Goal: Information Seeking & Learning: Learn about a topic

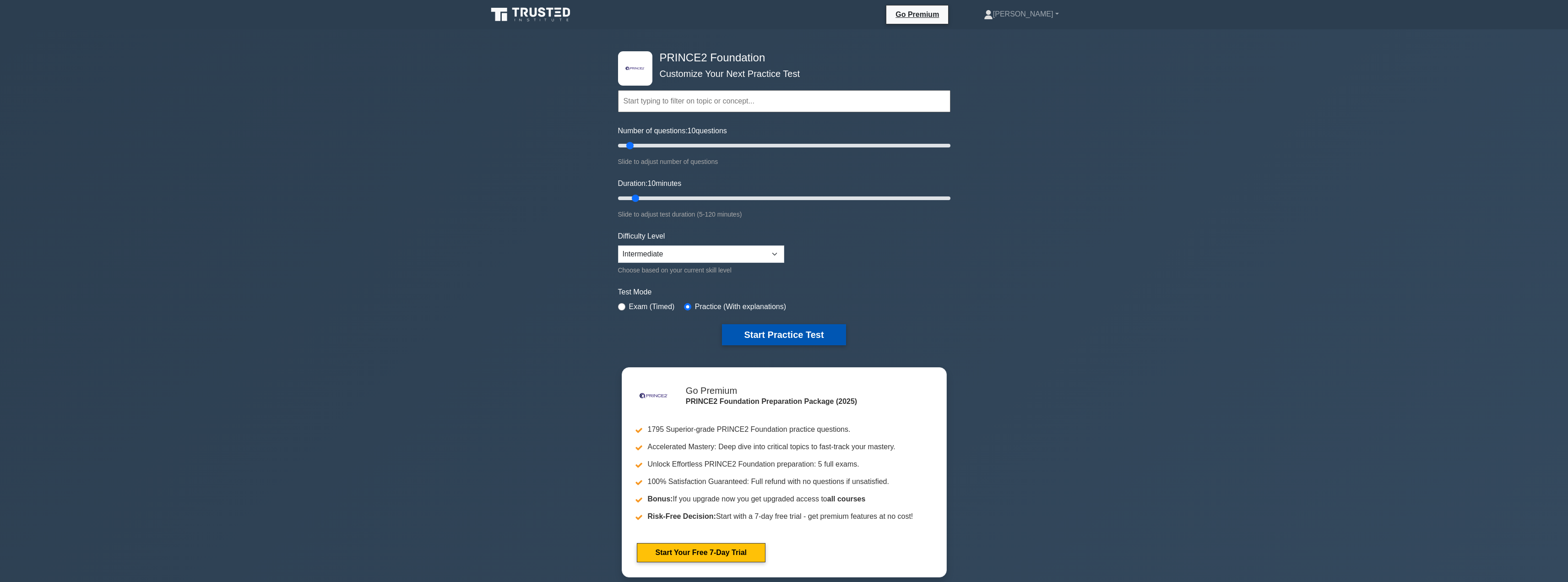
click at [784, 327] on button "Start Practice Test" at bounding box center [784, 335] width 124 height 21
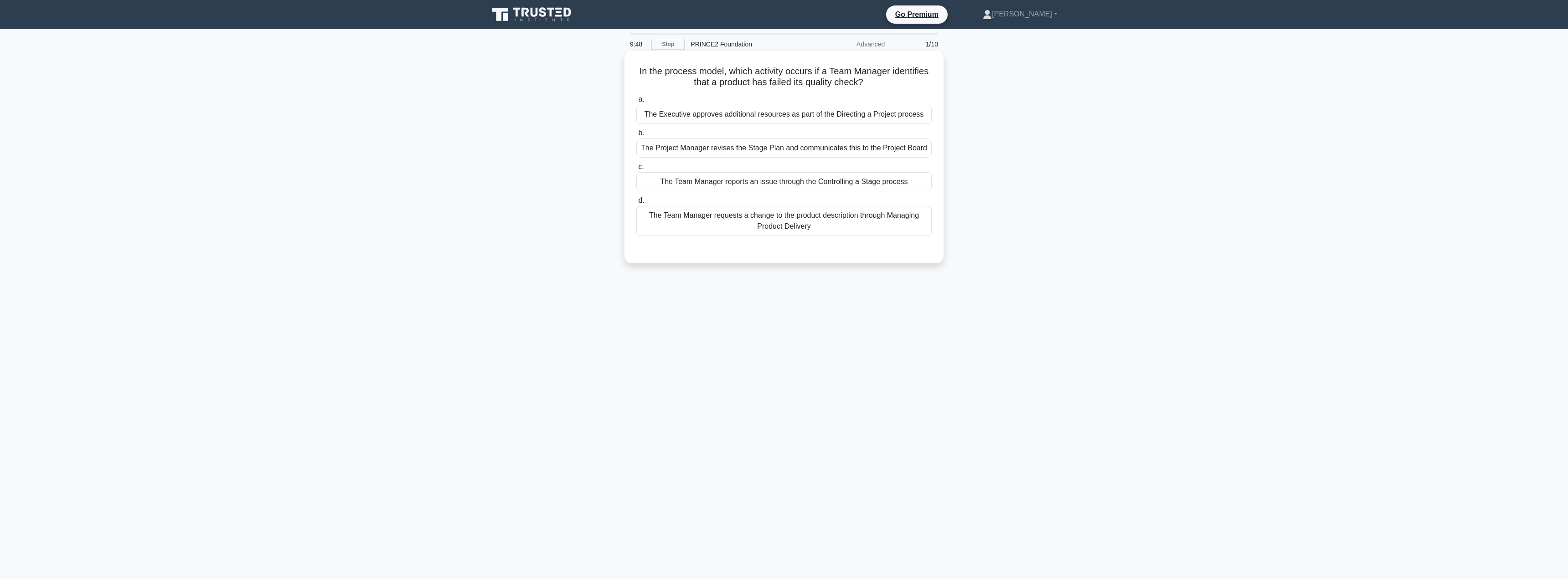
click at [795, 185] on div "The Team Manager reports an issue through the Controlling a Stage process" at bounding box center [784, 182] width 295 height 19
click at [637, 170] on input "c. The Team Manager reports an issue through the Controlling a Stage process" at bounding box center [637, 167] width 0 height 6
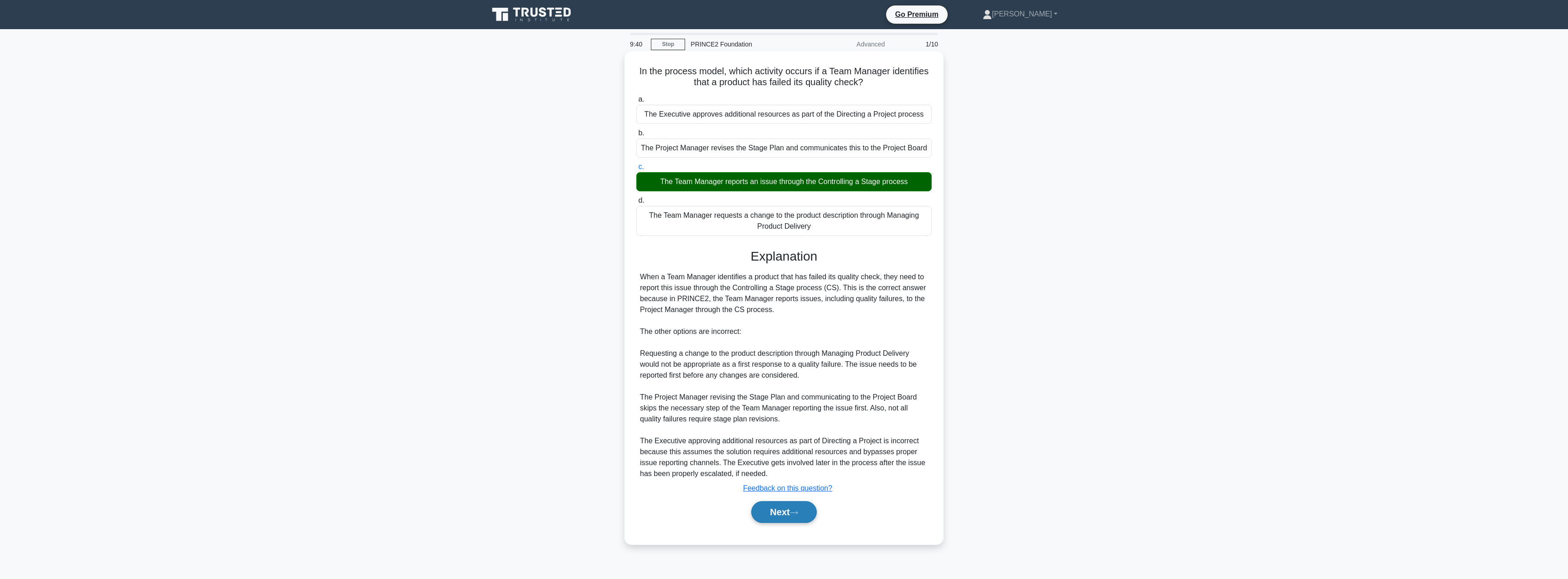
click at [781, 515] on button "Next" at bounding box center [784, 512] width 65 height 22
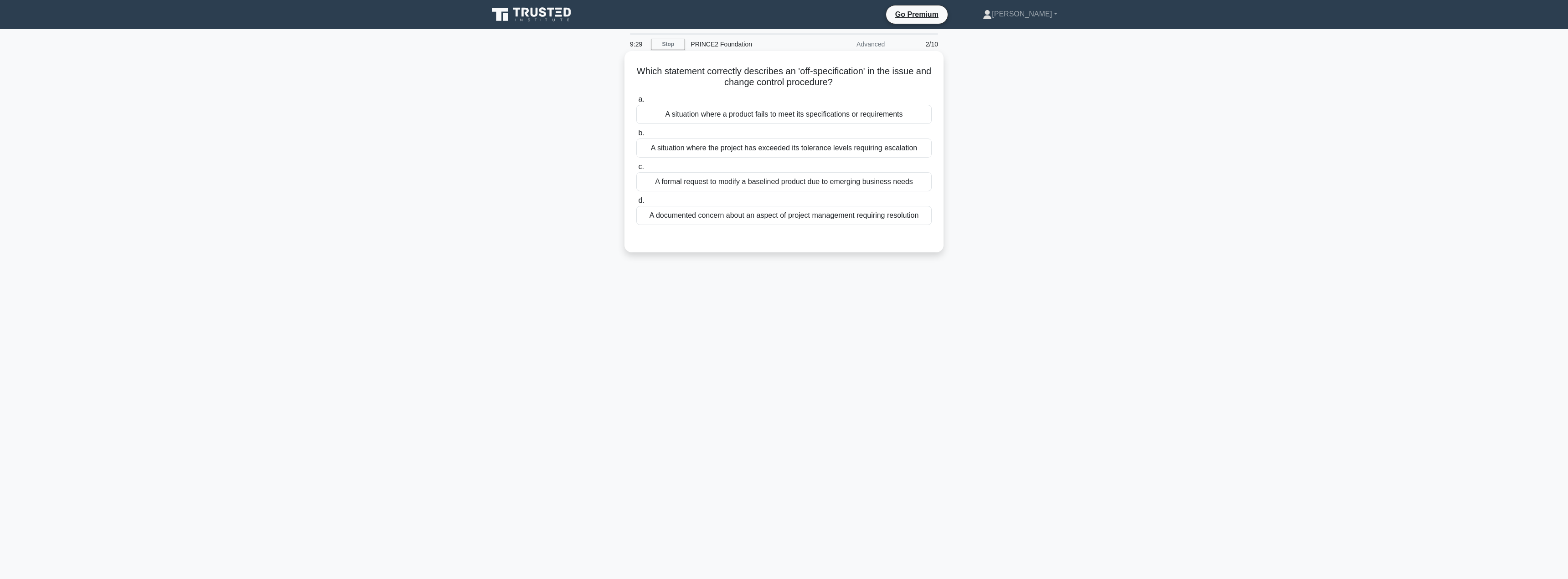
click at [780, 115] on div "A situation where a product fails to meet its specifications or requirements" at bounding box center [784, 114] width 295 height 19
click at [637, 103] on input "a. A situation where a product fails to meet its specifications or requirements" at bounding box center [637, 100] width 0 height 6
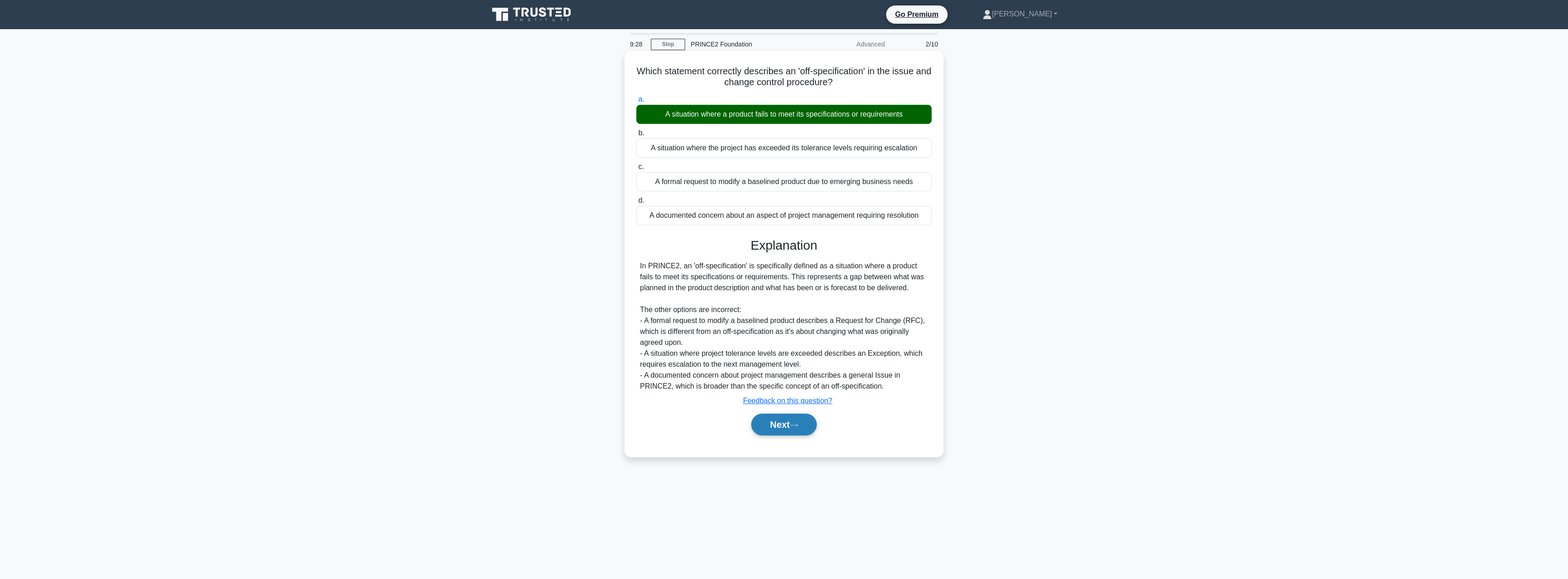
click at [777, 432] on button "Next" at bounding box center [784, 424] width 65 height 22
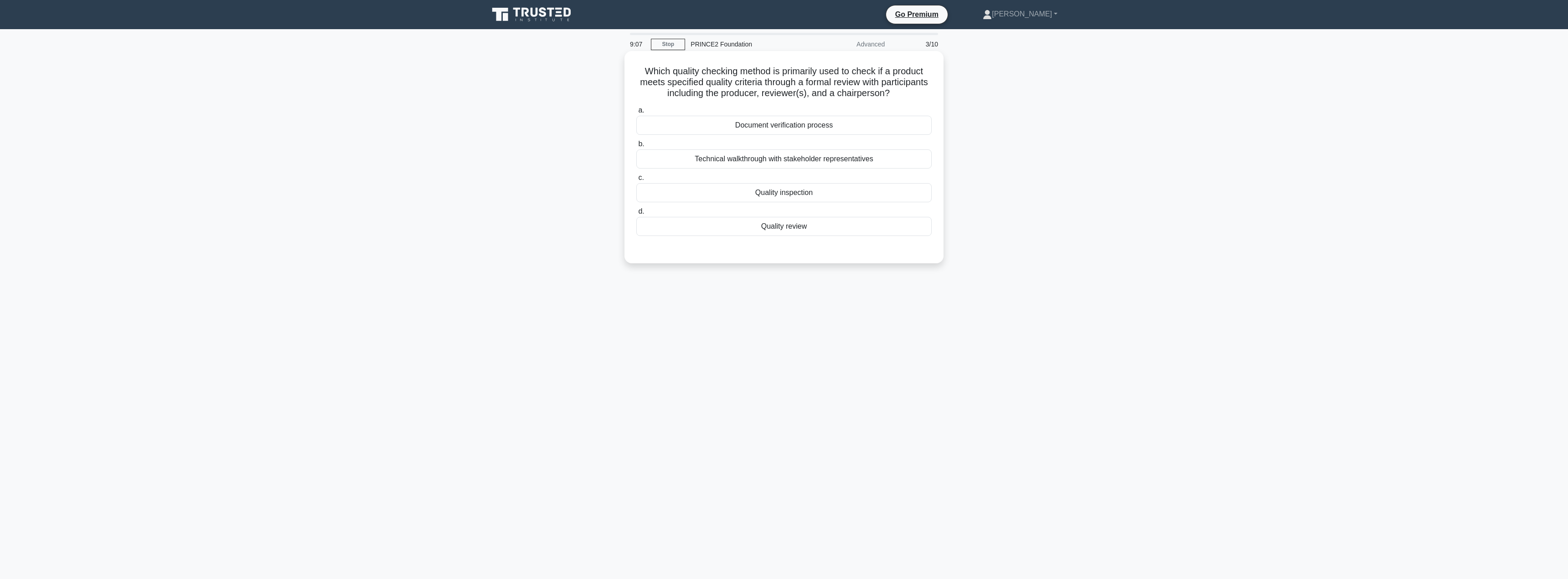
click at [800, 227] on div "Quality review" at bounding box center [784, 226] width 295 height 19
click at [637, 215] on input "d. Quality review" at bounding box center [637, 212] width 0 height 6
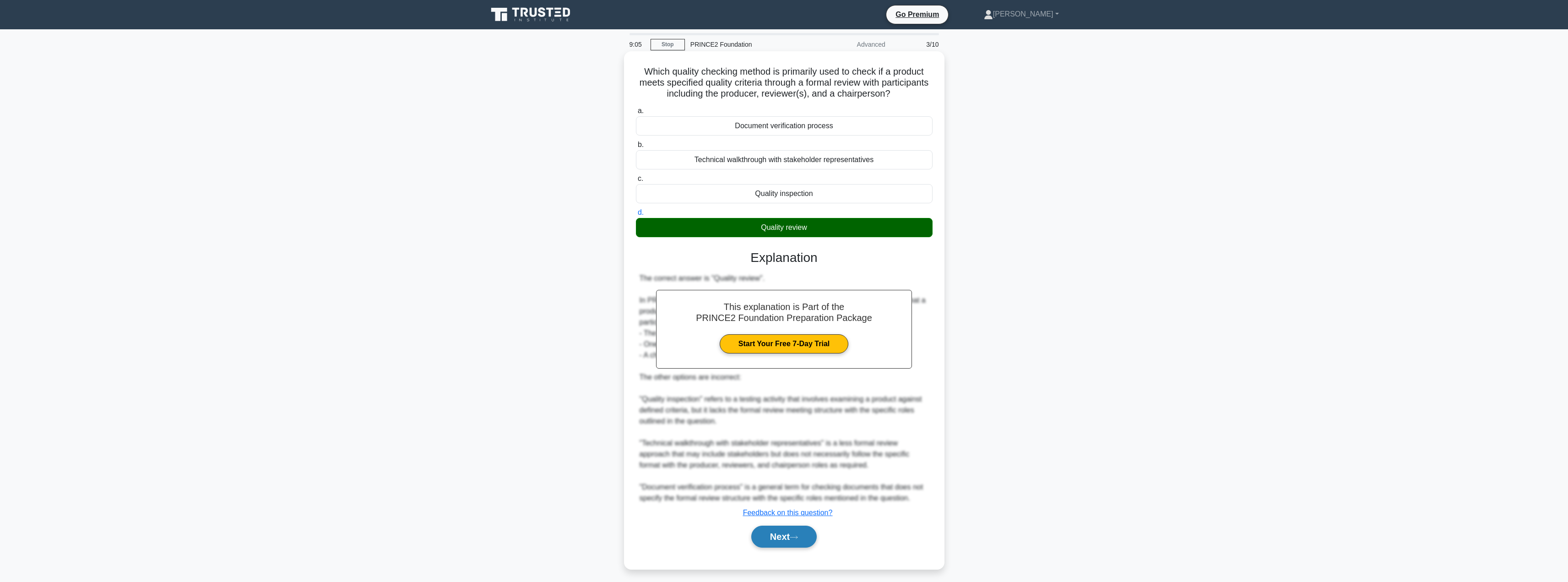
click at [765, 538] on button "Next" at bounding box center [784, 536] width 66 height 22
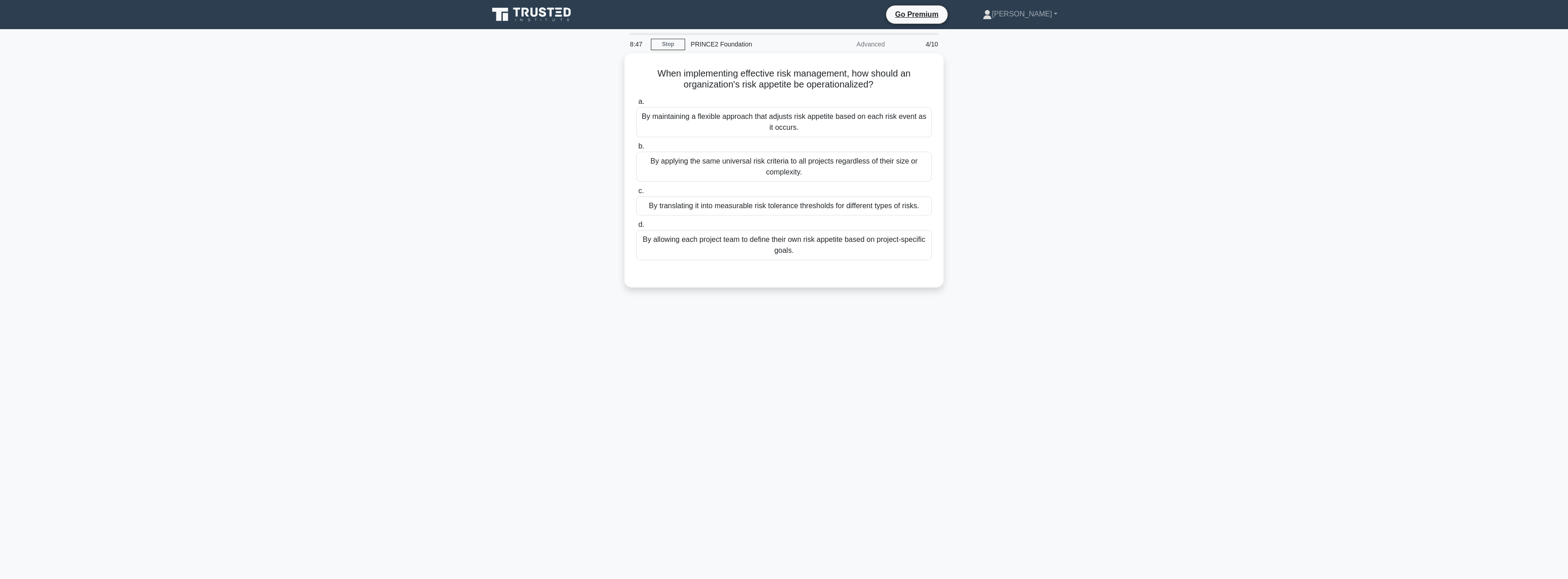
click at [762, 535] on main "8:47 Stop PRINCE2 Foundation Advanced 4/10 When implementing effective risk man…" at bounding box center [784, 304] width 1568 height 550
click at [880, 235] on div "By allowing each project team to define their own risk appetite based on projec…" at bounding box center [784, 243] width 295 height 30
click at [637, 225] on input "d. By allowing each project team to define their own risk appetite based on pro…" at bounding box center [637, 223] width 0 height 6
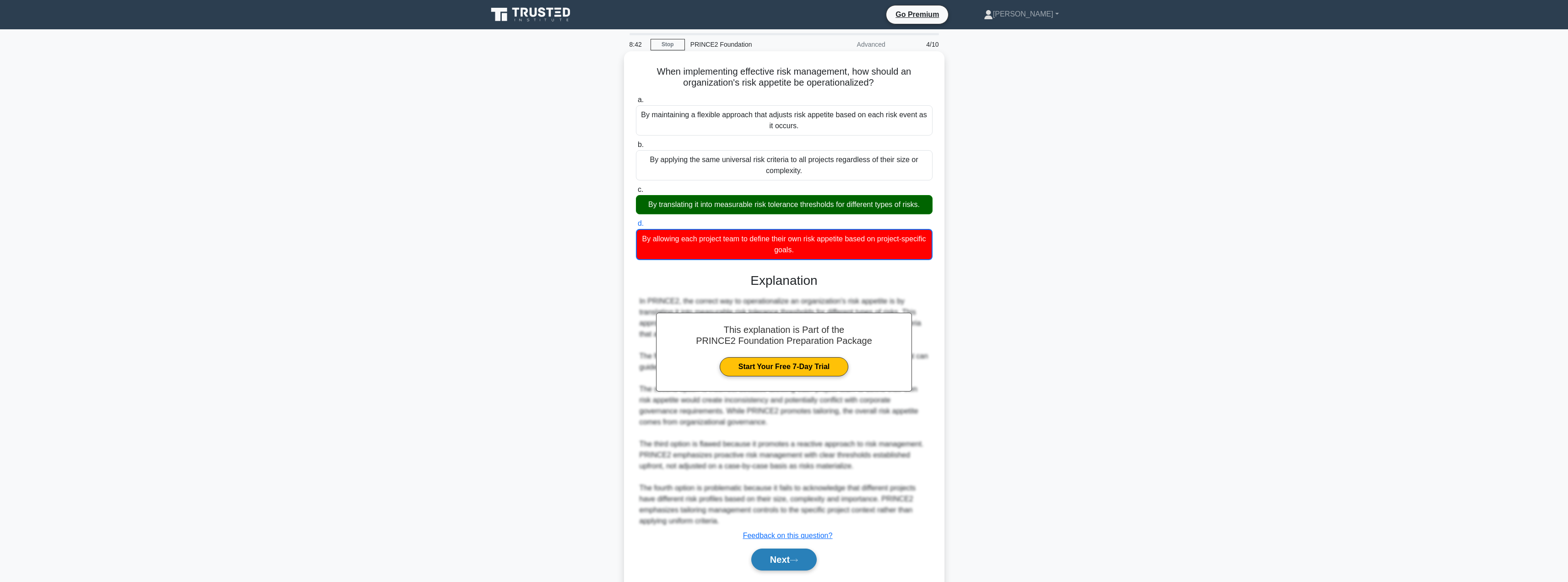
click at [778, 561] on button "Next" at bounding box center [784, 559] width 66 height 22
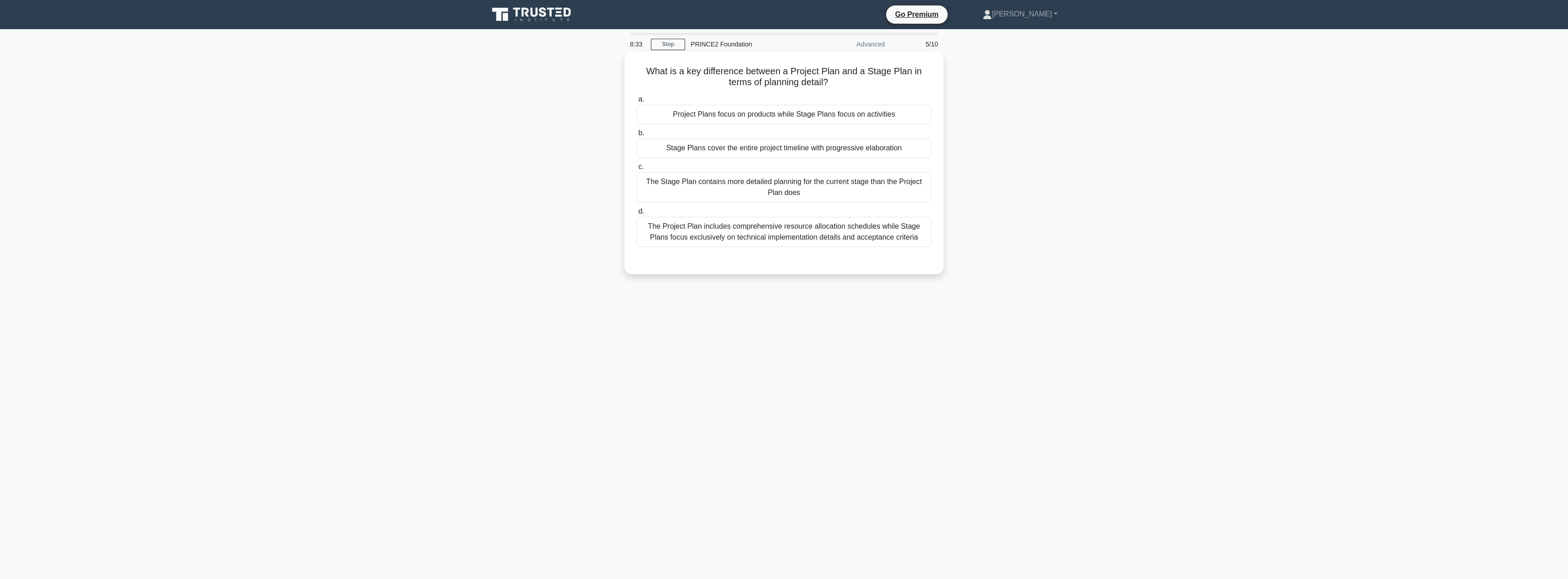
click at [858, 116] on div "Project Plans focus on products while Stage Plans focus on activities" at bounding box center [784, 114] width 295 height 19
click at [637, 103] on input "a. Project Plans focus on products while Stage Plans focus on activities" at bounding box center [637, 100] width 0 height 6
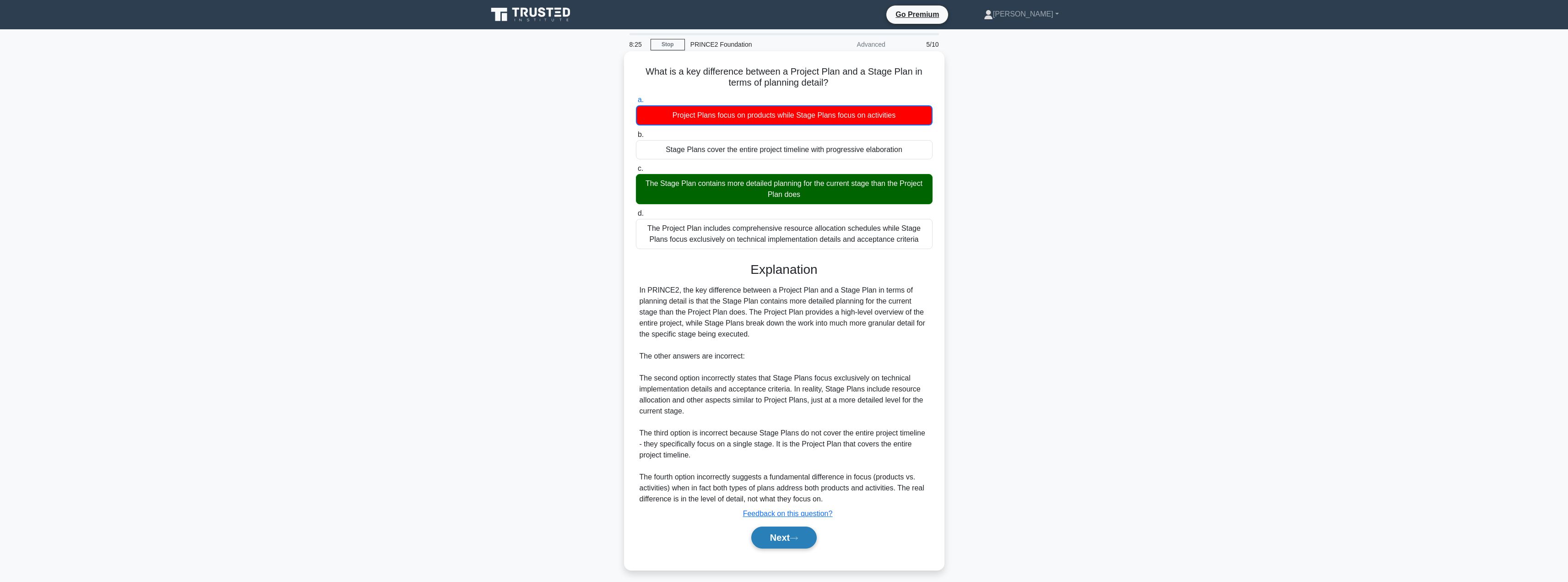
click at [774, 540] on button "Next" at bounding box center [784, 538] width 66 height 22
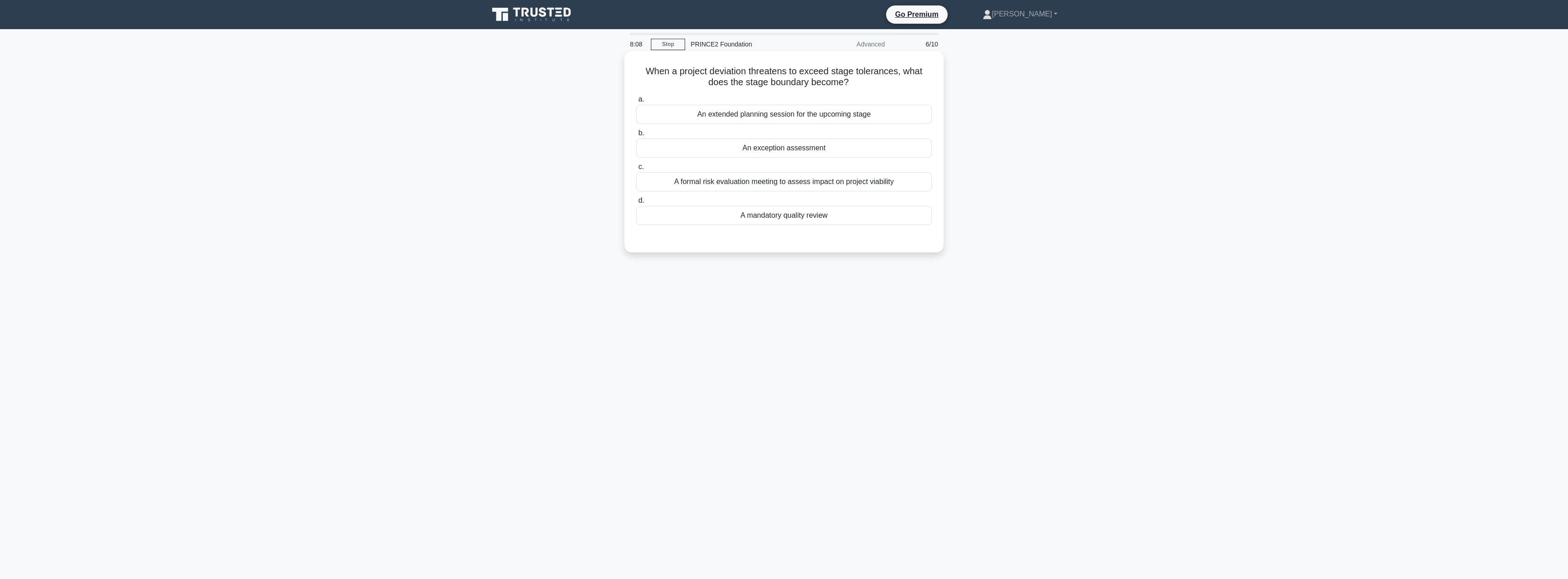
click at [789, 186] on div "A formal risk evaluation meeting to assess impact on project viability" at bounding box center [784, 182] width 295 height 19
click at [637, 170] on input "c. A formal risk evaluation meeting to assess impact on project viability" at bounding box center [637, 167] width 0 height 6
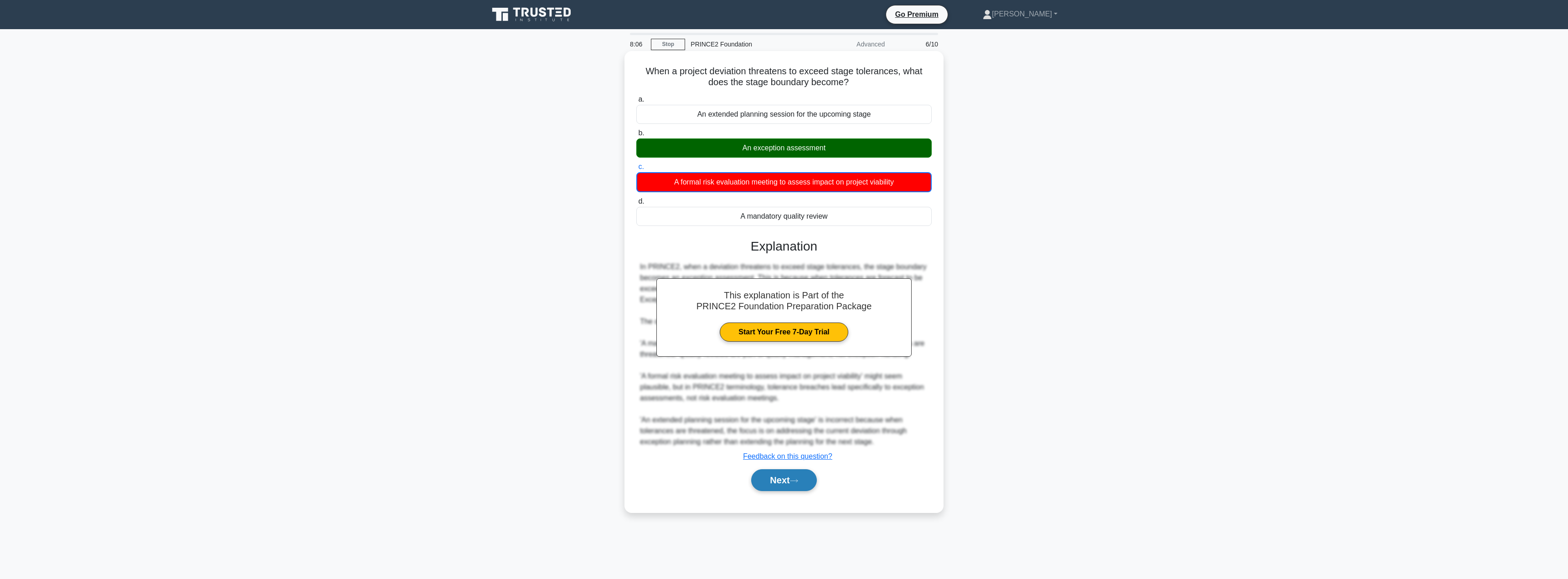
click at [786, 479] on button "Next" at bounding box center [784, 480] width 65 height 22
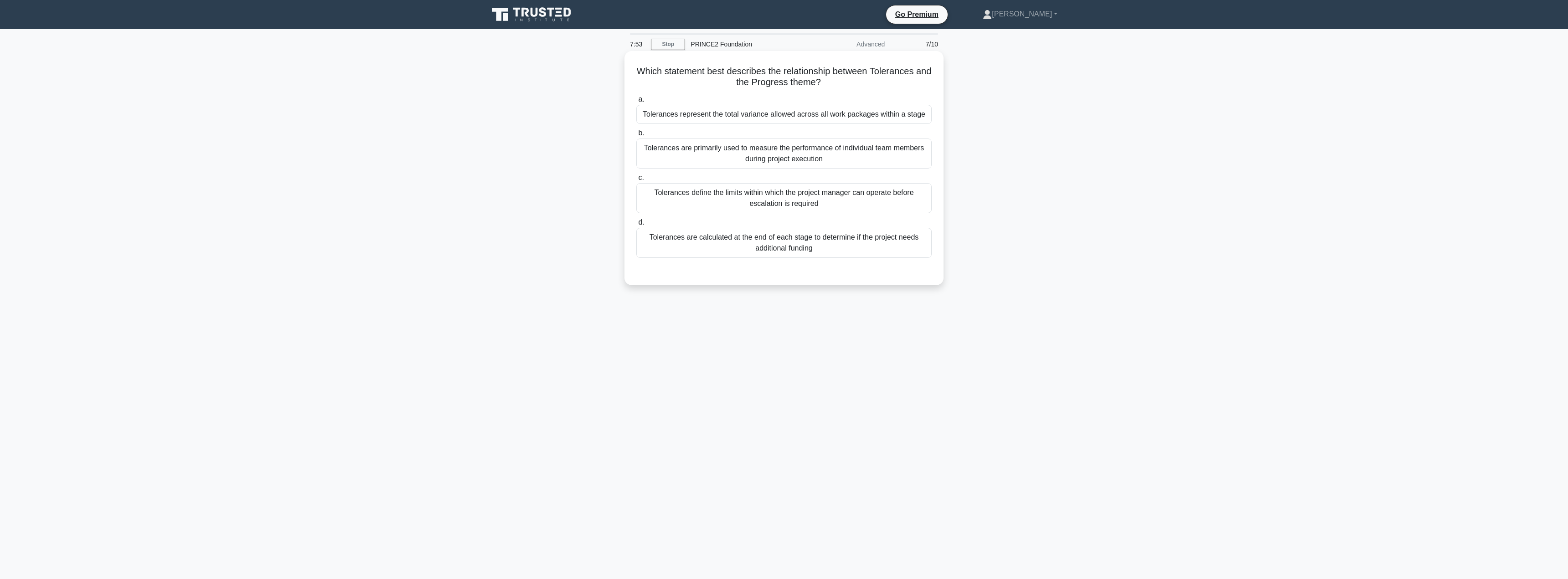
click at [739, 198] on div "Tolerances define the limits within which the project manager can operate befor…" at bounding box center [784, 198] width 295 height 30
click at [637, 181] on input "c. Tolerances define the limits within which the project manager can operate be…" at bounding box center [637, 178] width 0 height 6
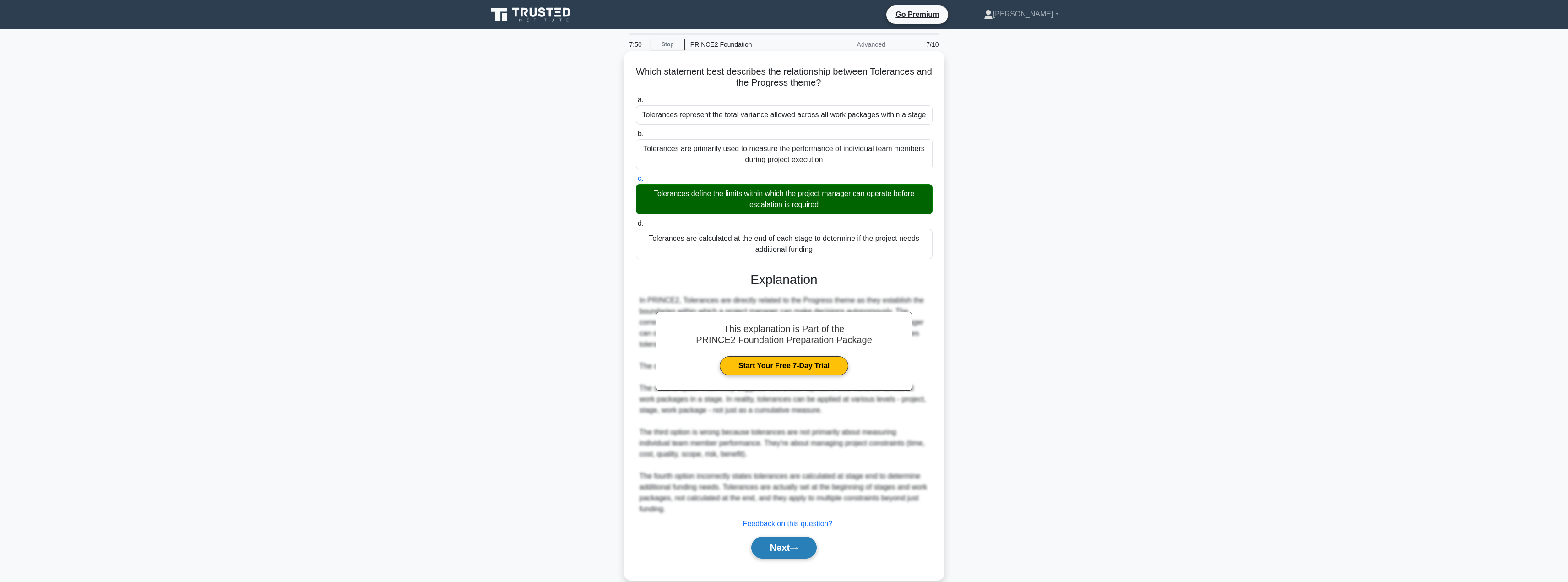
click at [777, 551] on button "Next" at bounding box center [784, 548] width 66 height 22
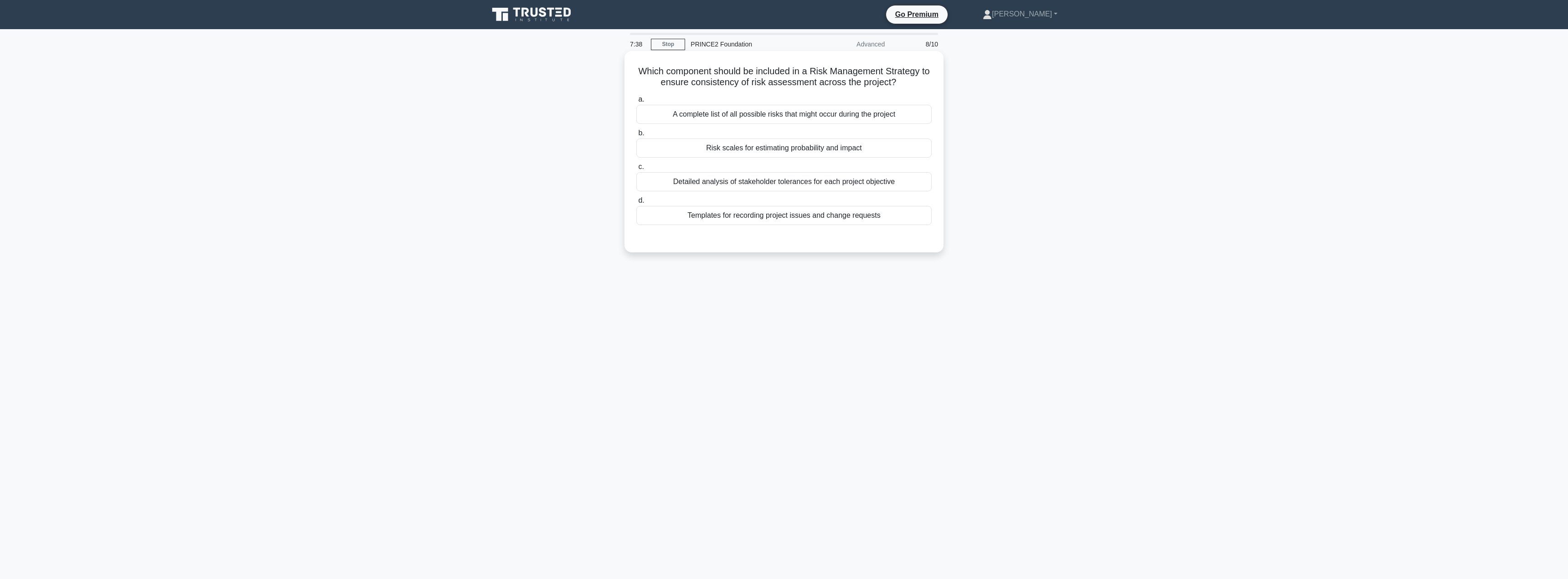
click at [802, 141] on div "Risk scales for estimating probability and impact" at bounding box center [784, 148] width 295 height 19
click at [637, 136] on input "b. Risk scales for estimating probability and impact" at bounding box center [637, 133] width 0 height 6
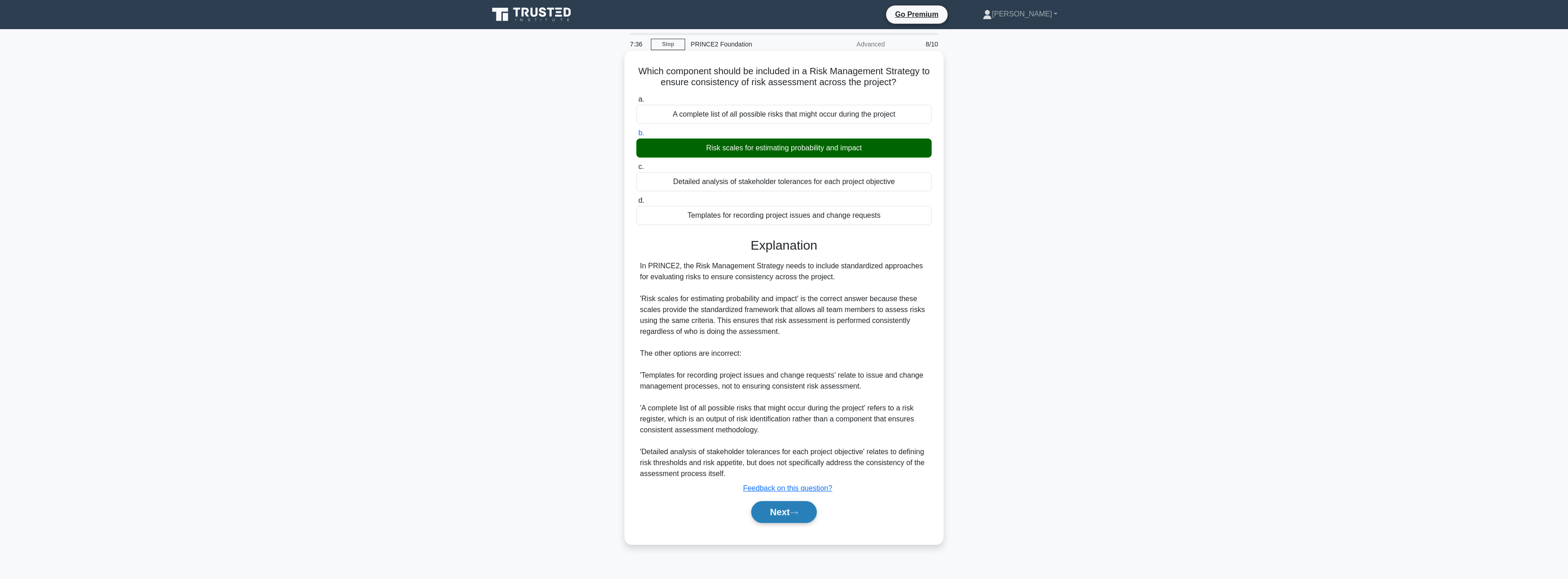
click at [782, 508] on button "Next" at bounding box center [784, 512] width 65 height 22
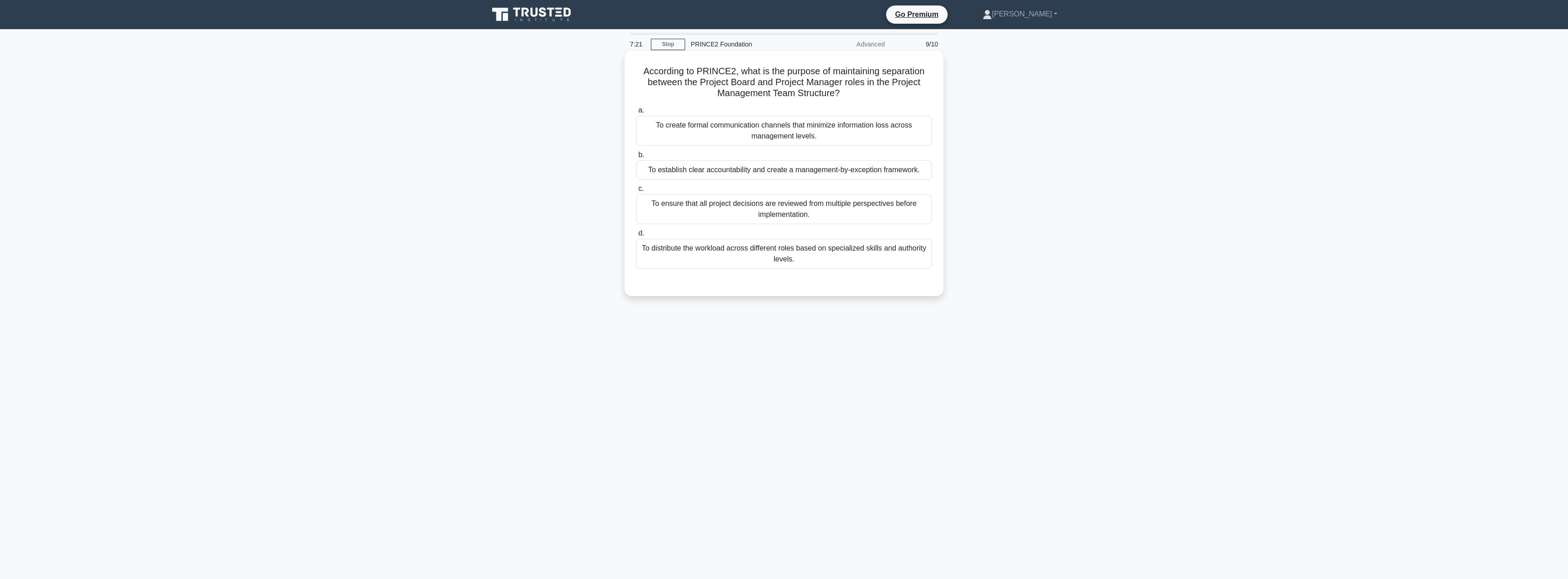
click at [820, 172] on div "To establish clear accountability and create a management-by-exception framewor…" at bounding box center [784, 170] width 295 height 19
click at [637, 158] on input "b. To establish clear accountability and create a management-by-exception frame…" at bounding box center [637, 155] width 0 height 6
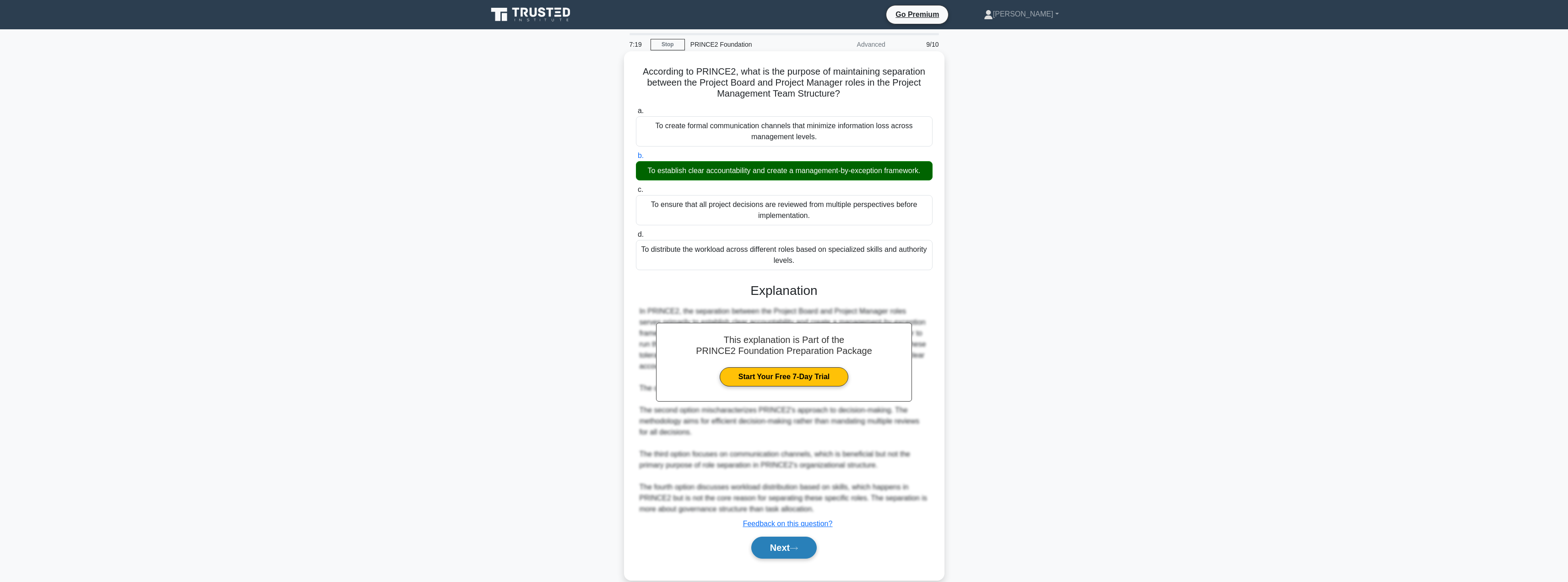
click at [779, 553] on button "Next" at bounding box center [784, 548] width 66 height 22
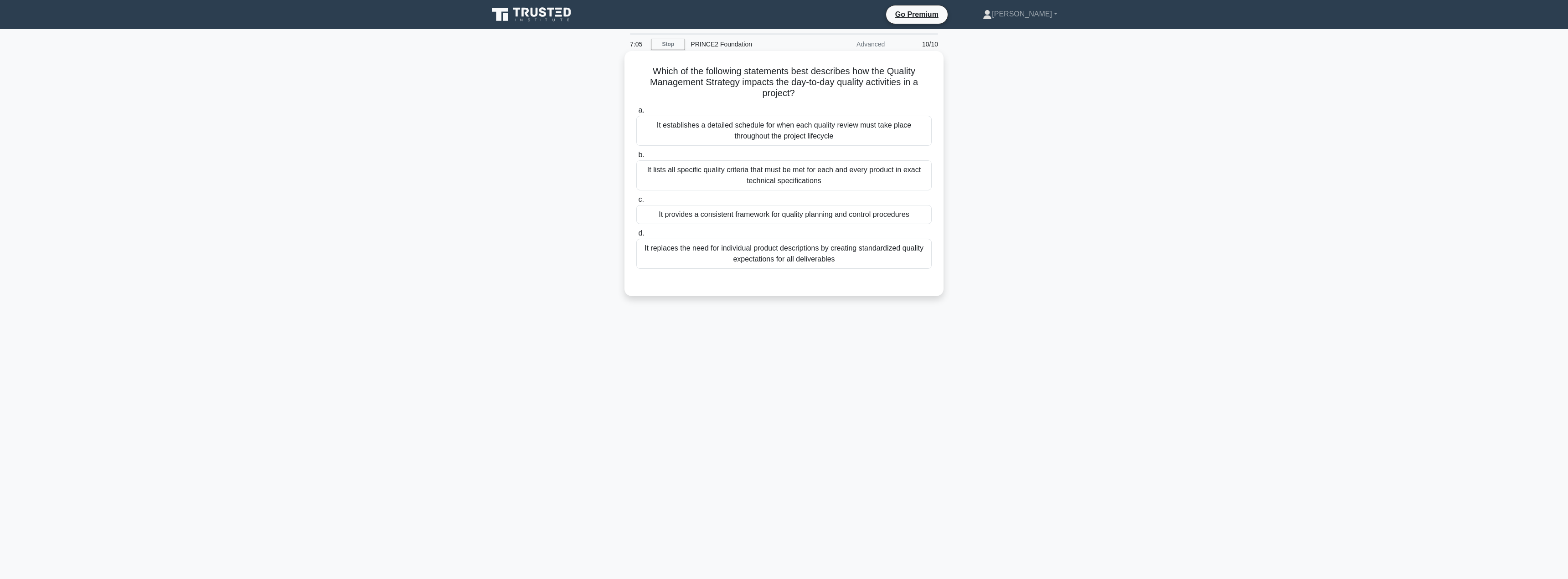
click at [847, 210] on div "It provides a consistent framework for quality planning and control procedures" at bounding box center [784, 214] width 295 height 19
click at [637, 203] on input "c. It provides a consistent framework for quality planning and control procedur…" at bounding box center [637, 200] width 0 height 6
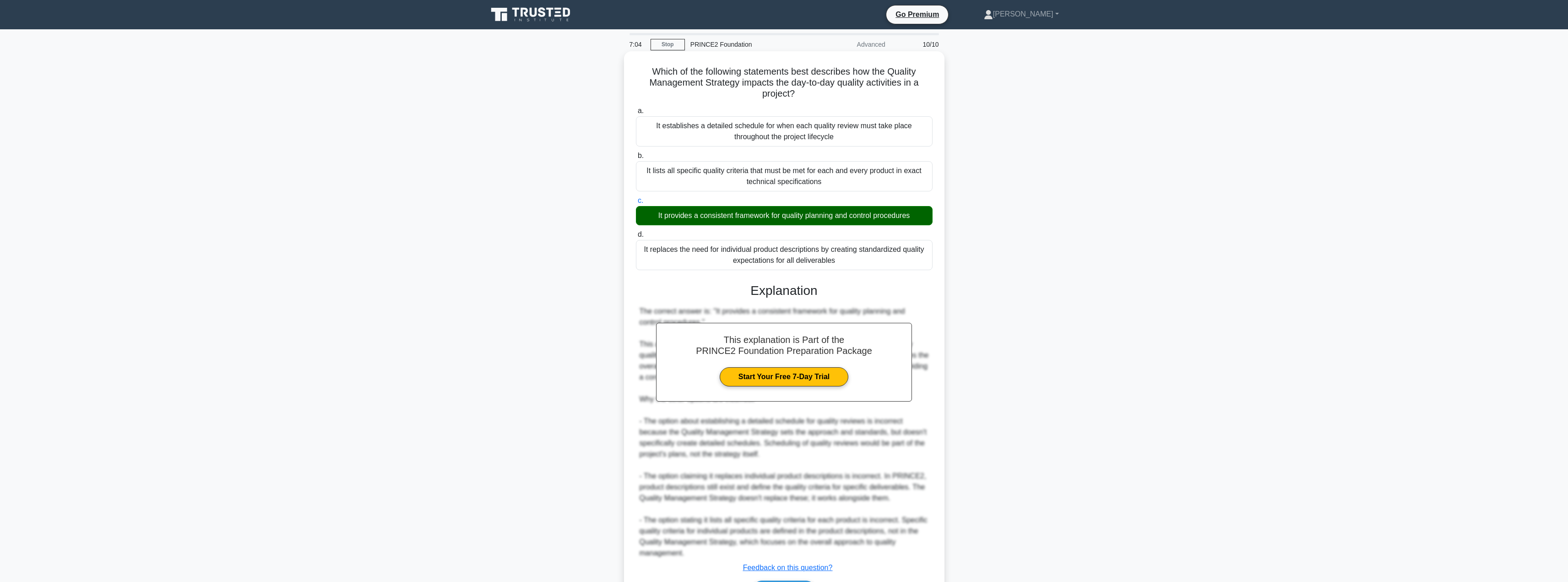
scroll to position [60, 0]
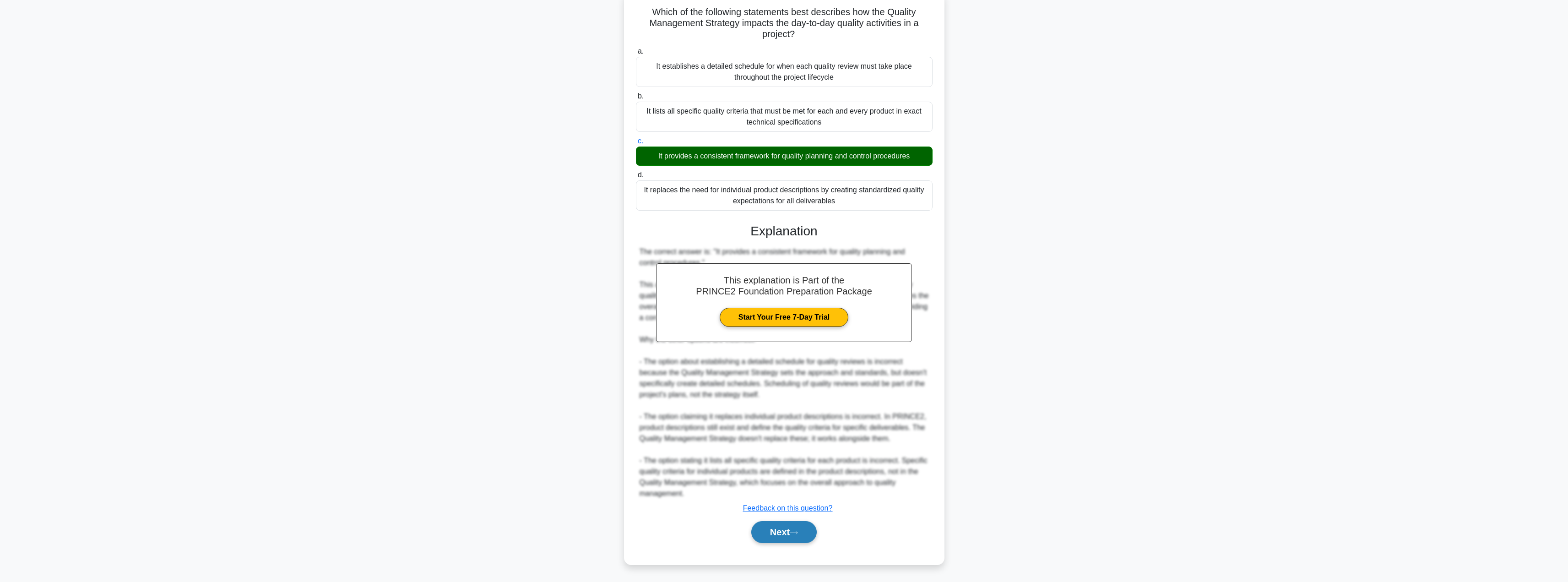
click at [778, 537] on button "Next" at bounding box center [784, 532] width 66 height 22
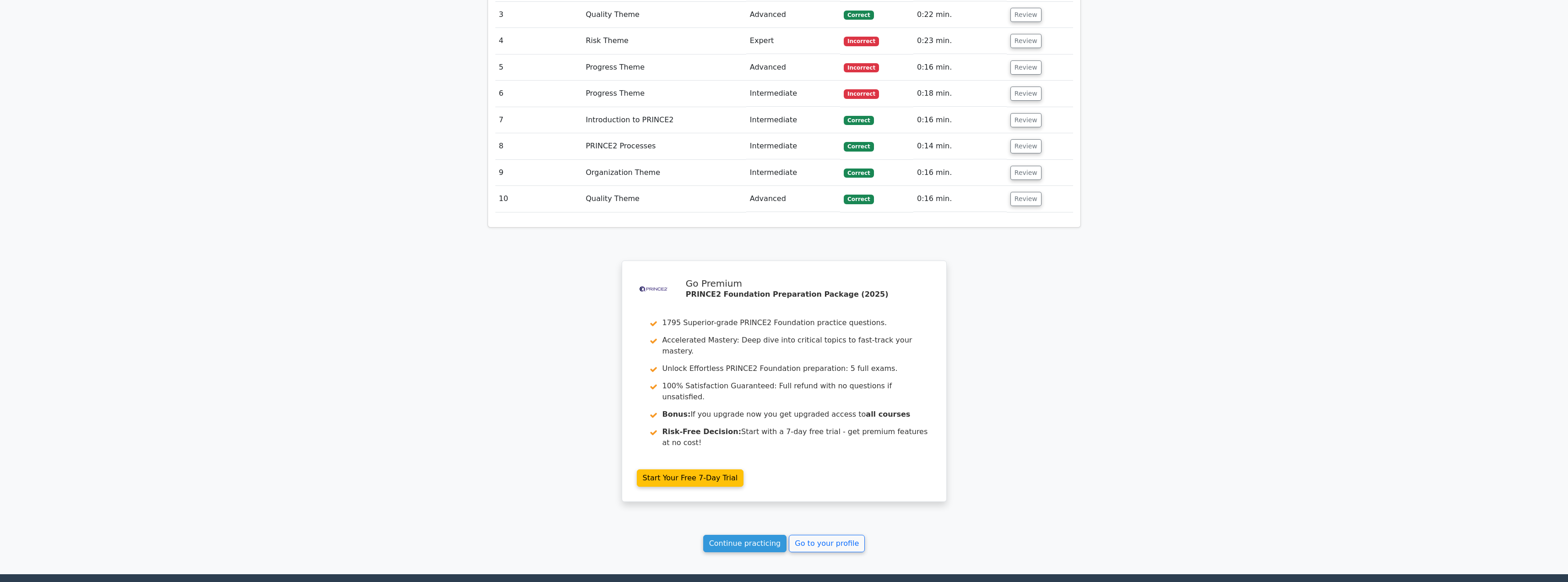
scroll to position [1344, 0]
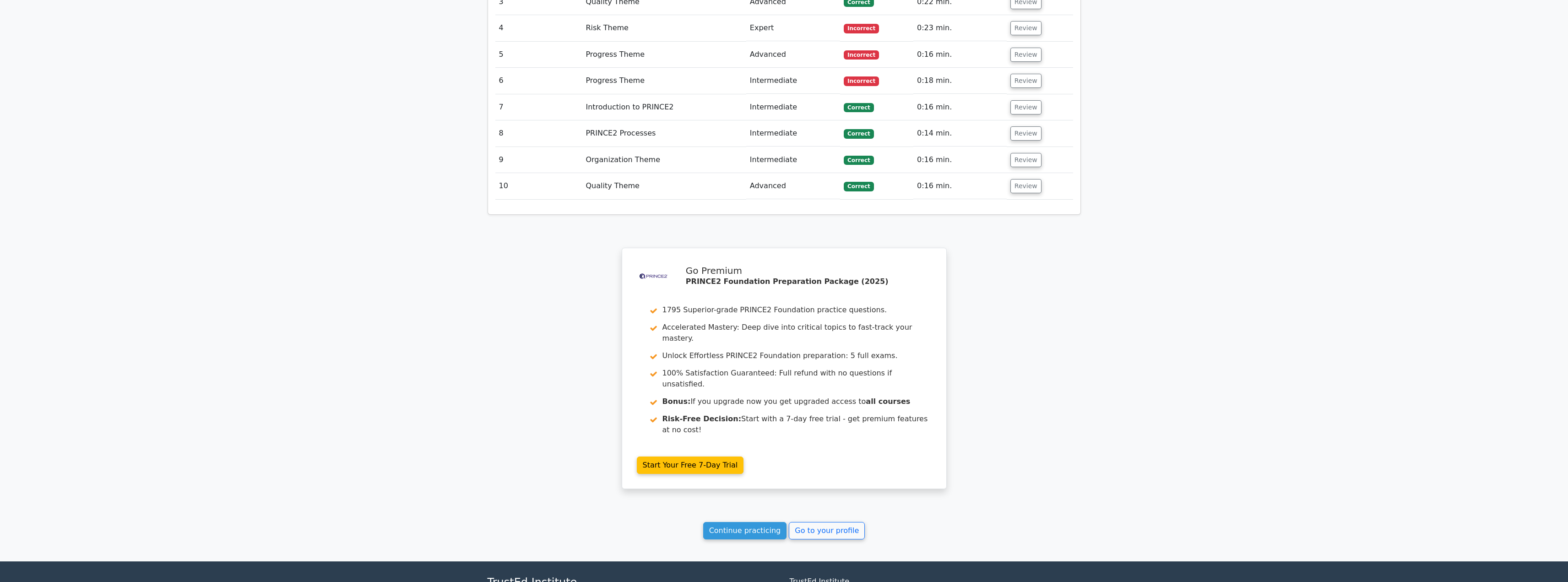
click at [745, 522] on link "Continue practicing" at bounding box center [745, 531] width 84 height 18
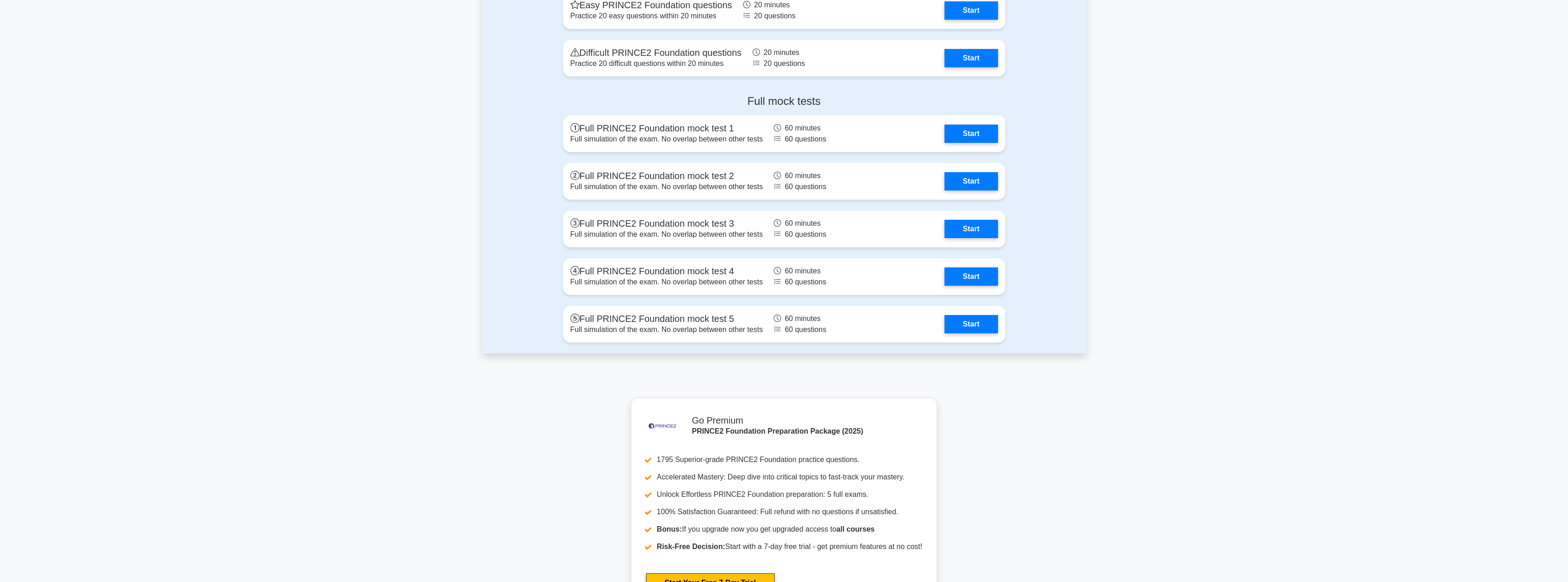
scroll to position [1573, 0]
